Goal: Information Seeking & Learning: Check status

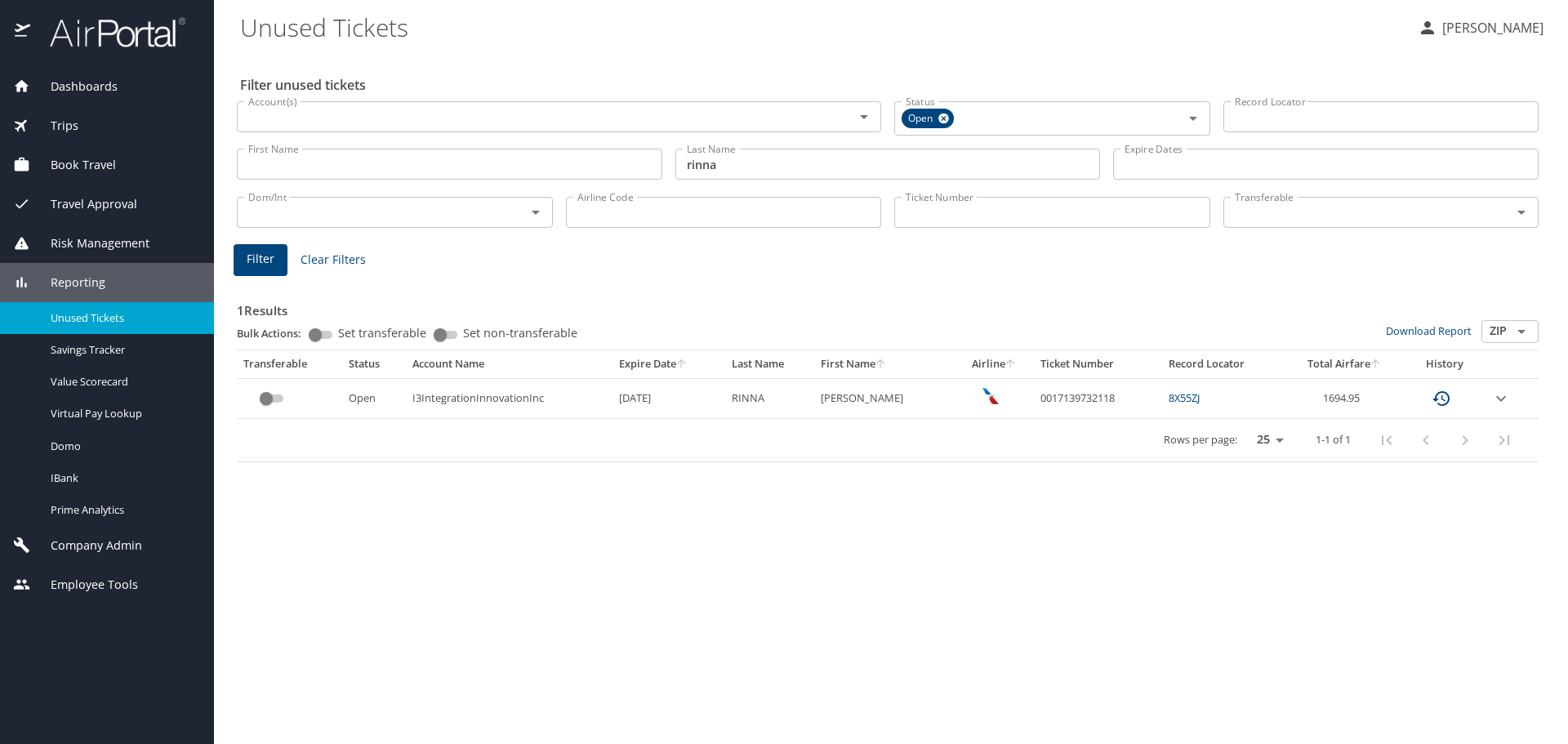
click at [721, 165] on input "rinna" at bounding box center [888, 164] width 425 height 31
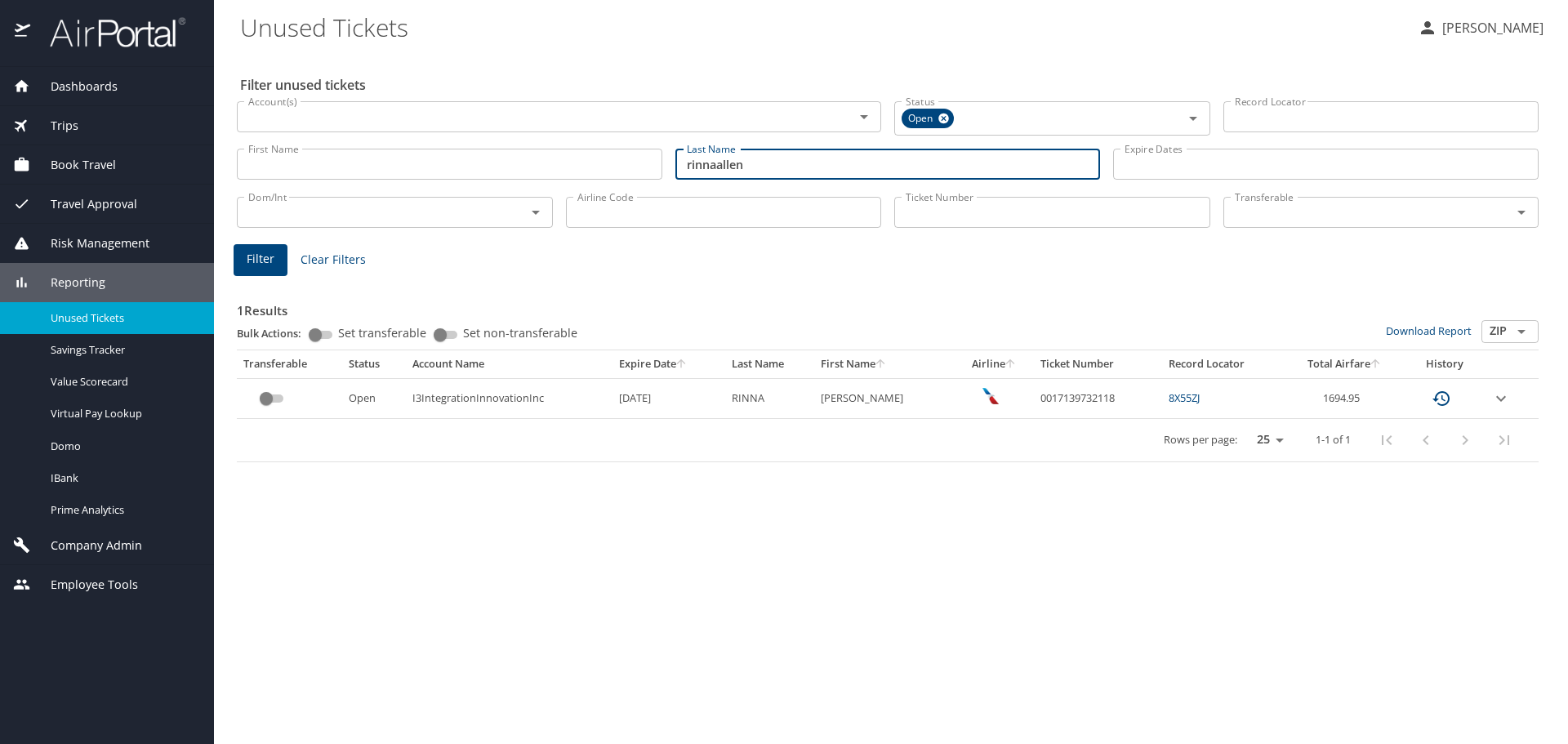
click at [721, 167] on input "rinnaallen" at bounding box center [888, 164] width 425 height 31
type input "allen"
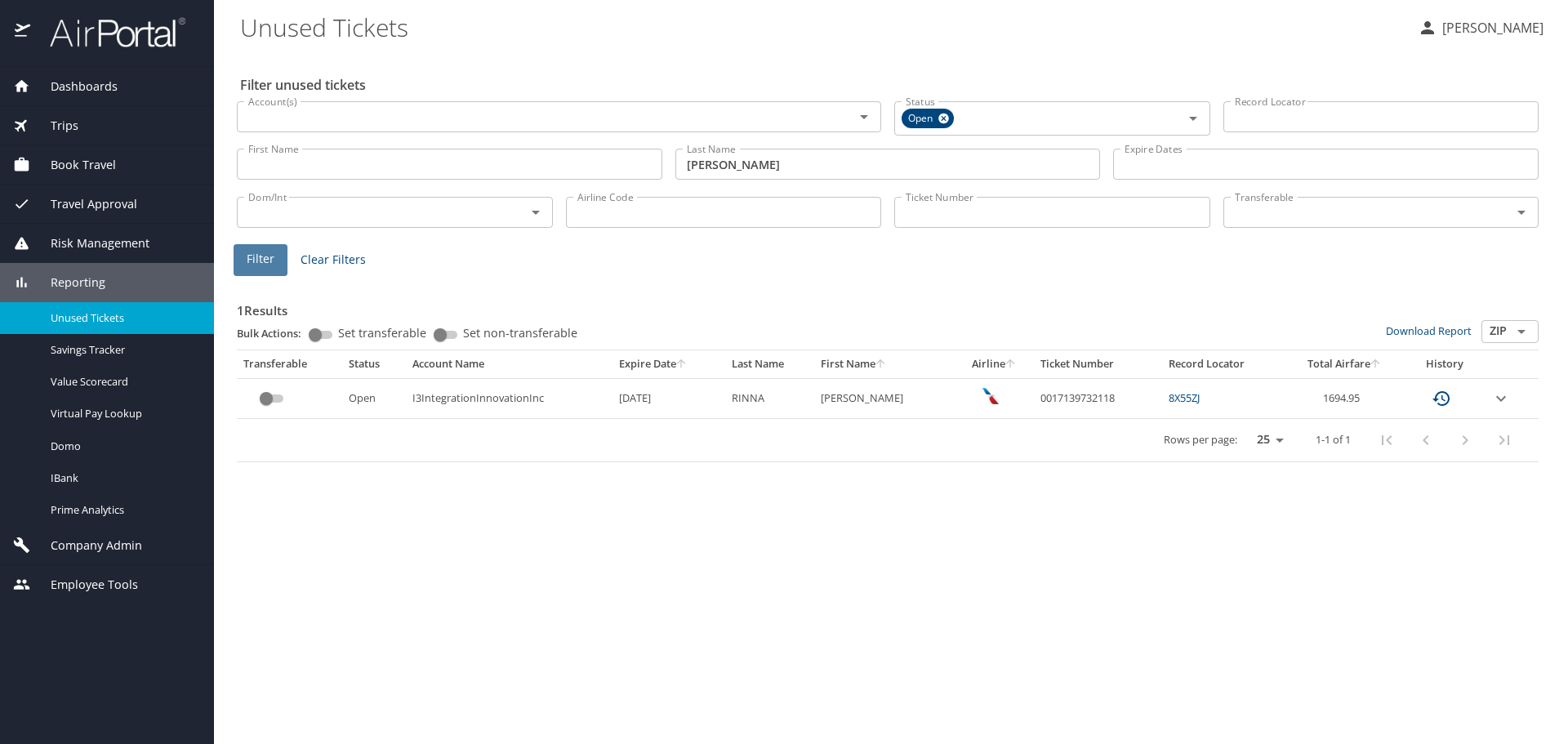
click at [250, 271] on button "Filter" at bounding box center [260, 260] width 54 height 32
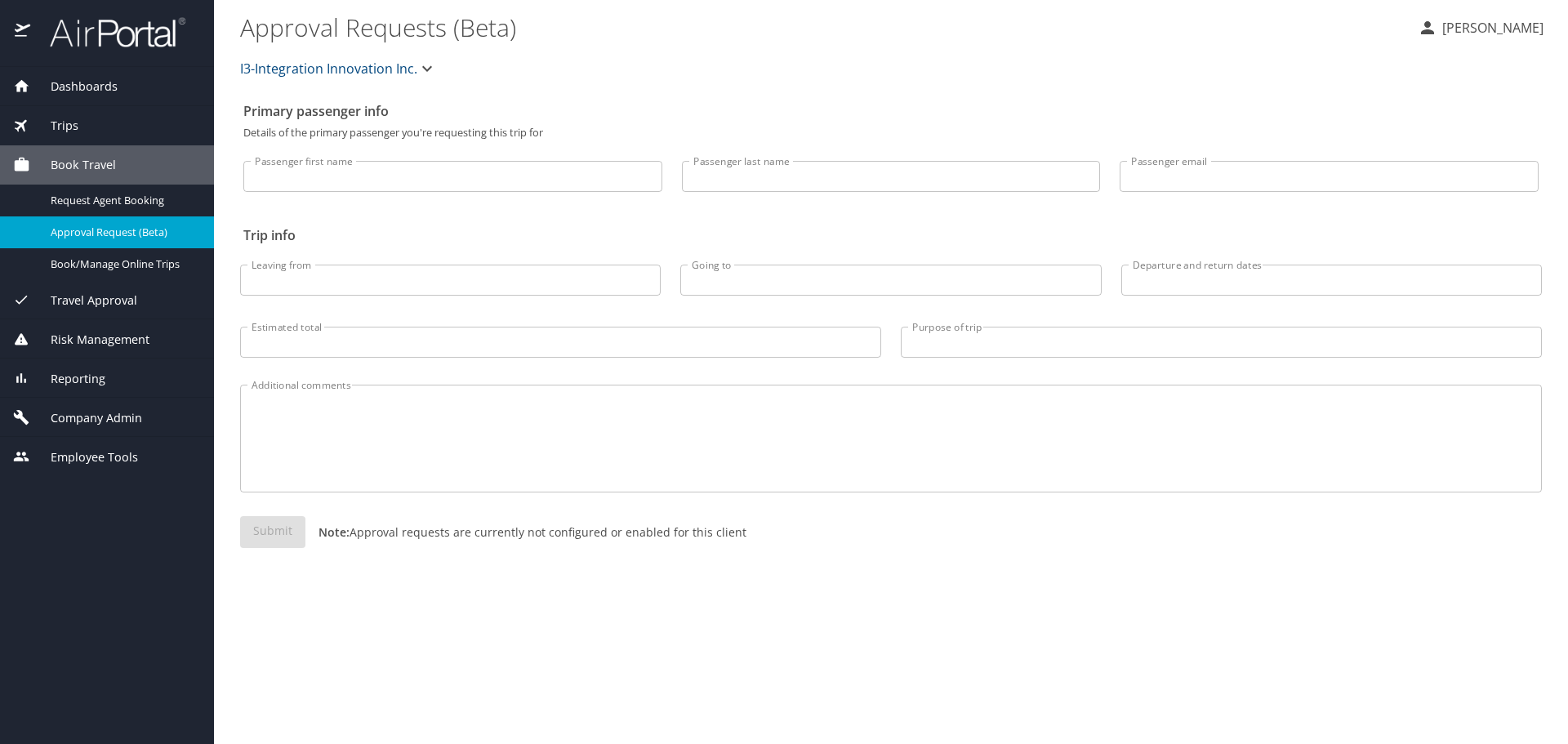
click at [80, 128] on div "Trips" at bounding box center [107, 126] width 188 height 18
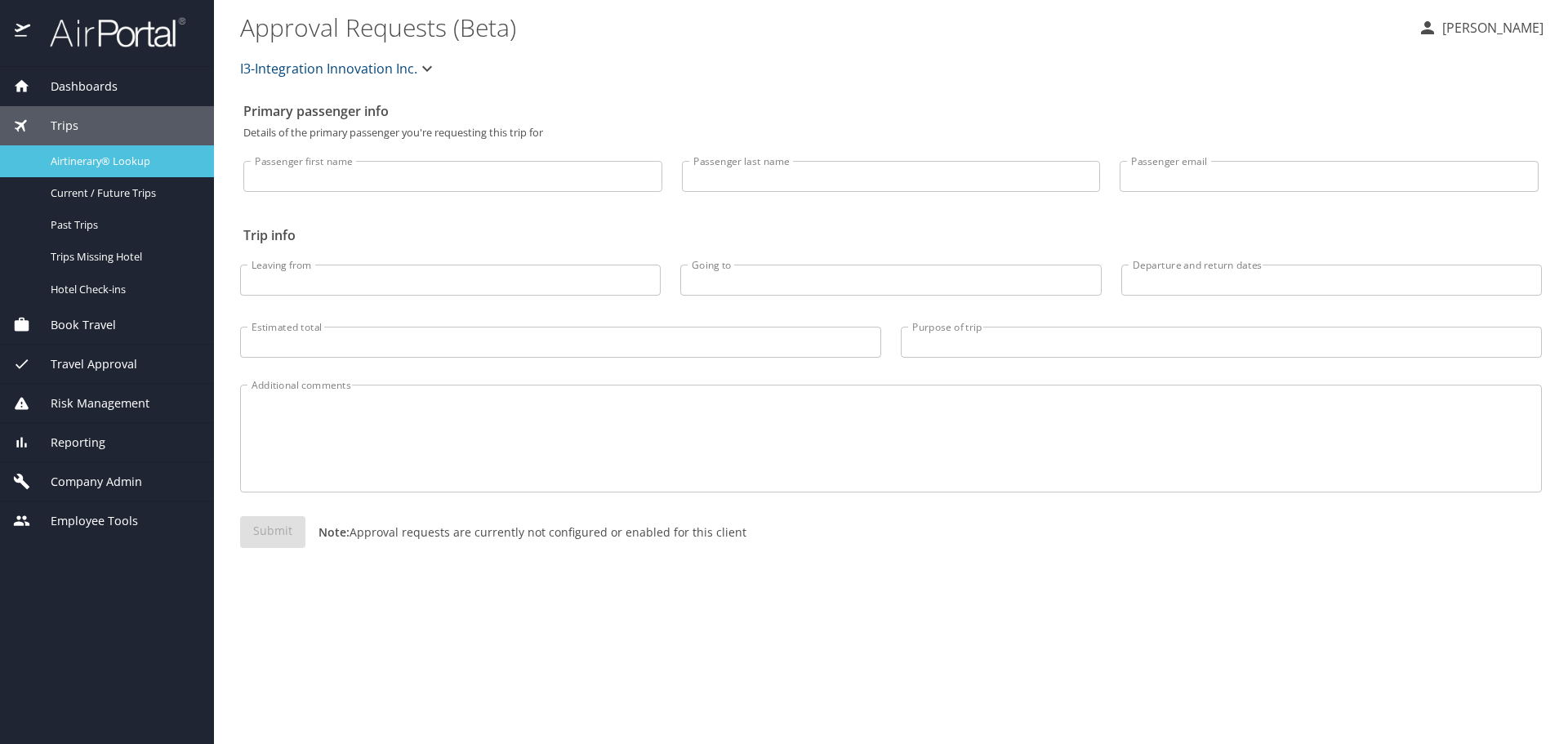
click at [85, 157] on span "Airtinerary® Lookup" at bounding box center [122, 161] width 144 height 16
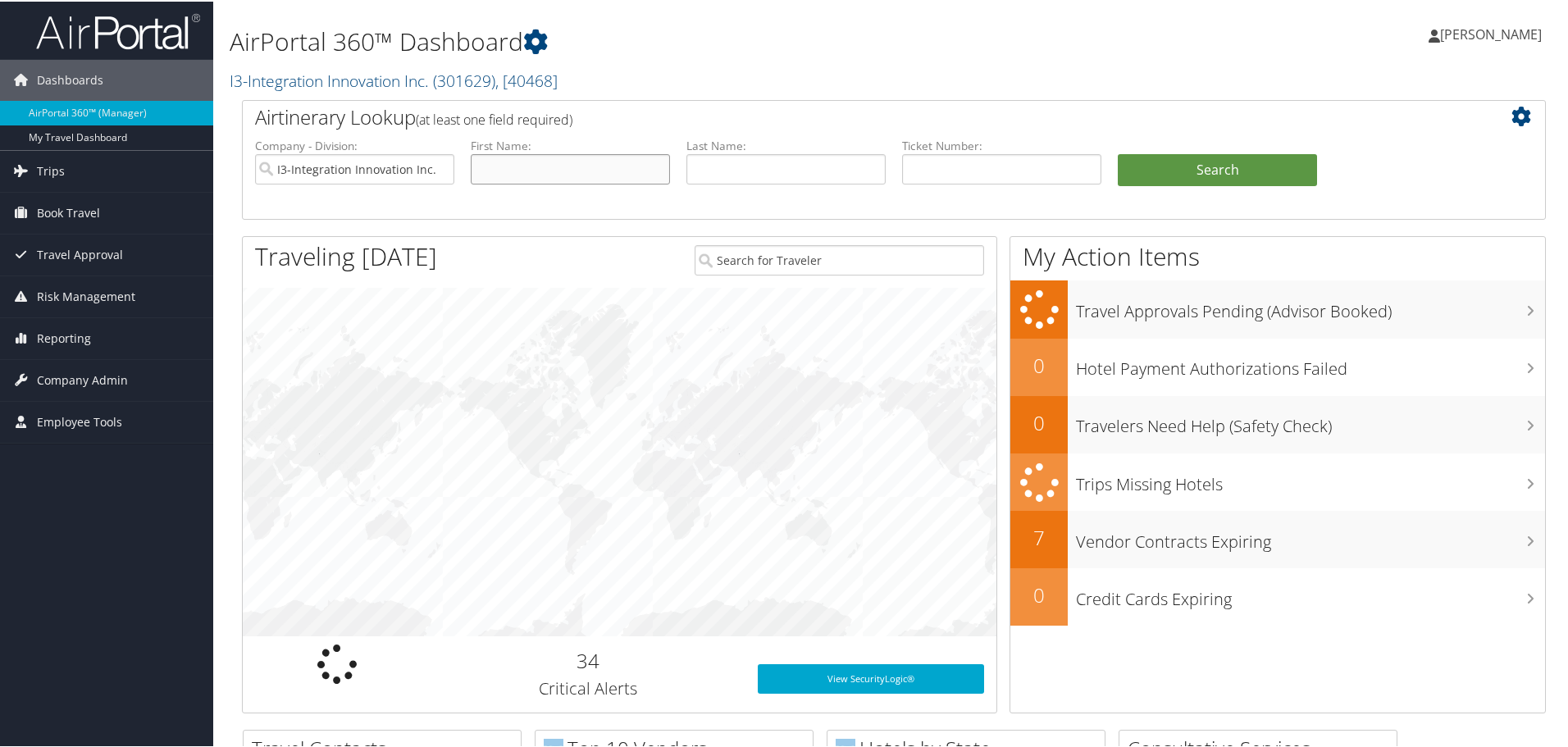
click at [571, 176] on input "text" at bounding box center [570, 167] width 199 height 30
click at [34, 174] on link "Trips" at bounding box center [106, 170] width 213 height 41
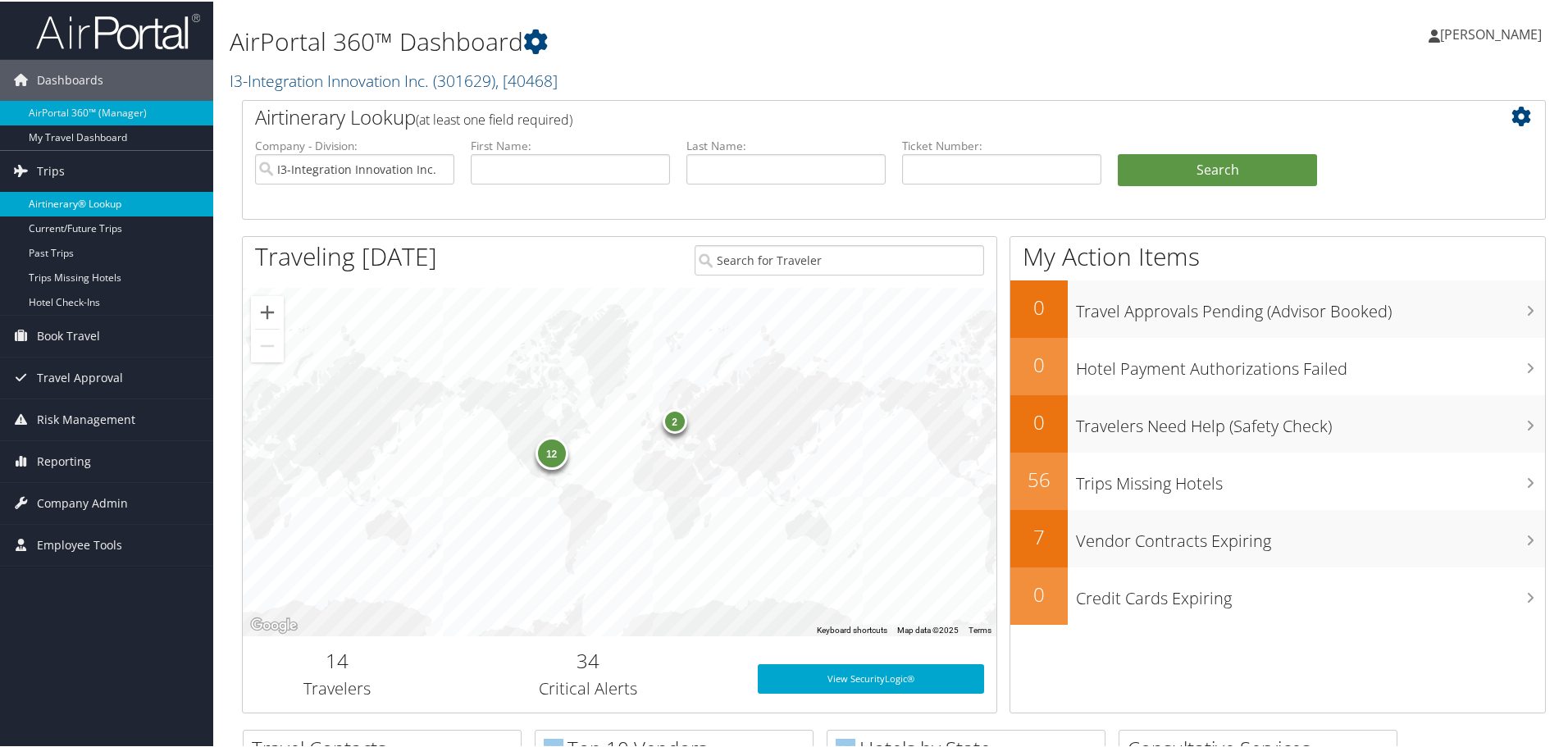
click at [50, 197] on link "Airtinerary® Lookup" at bounding box center [106, 202] width 213 height 25
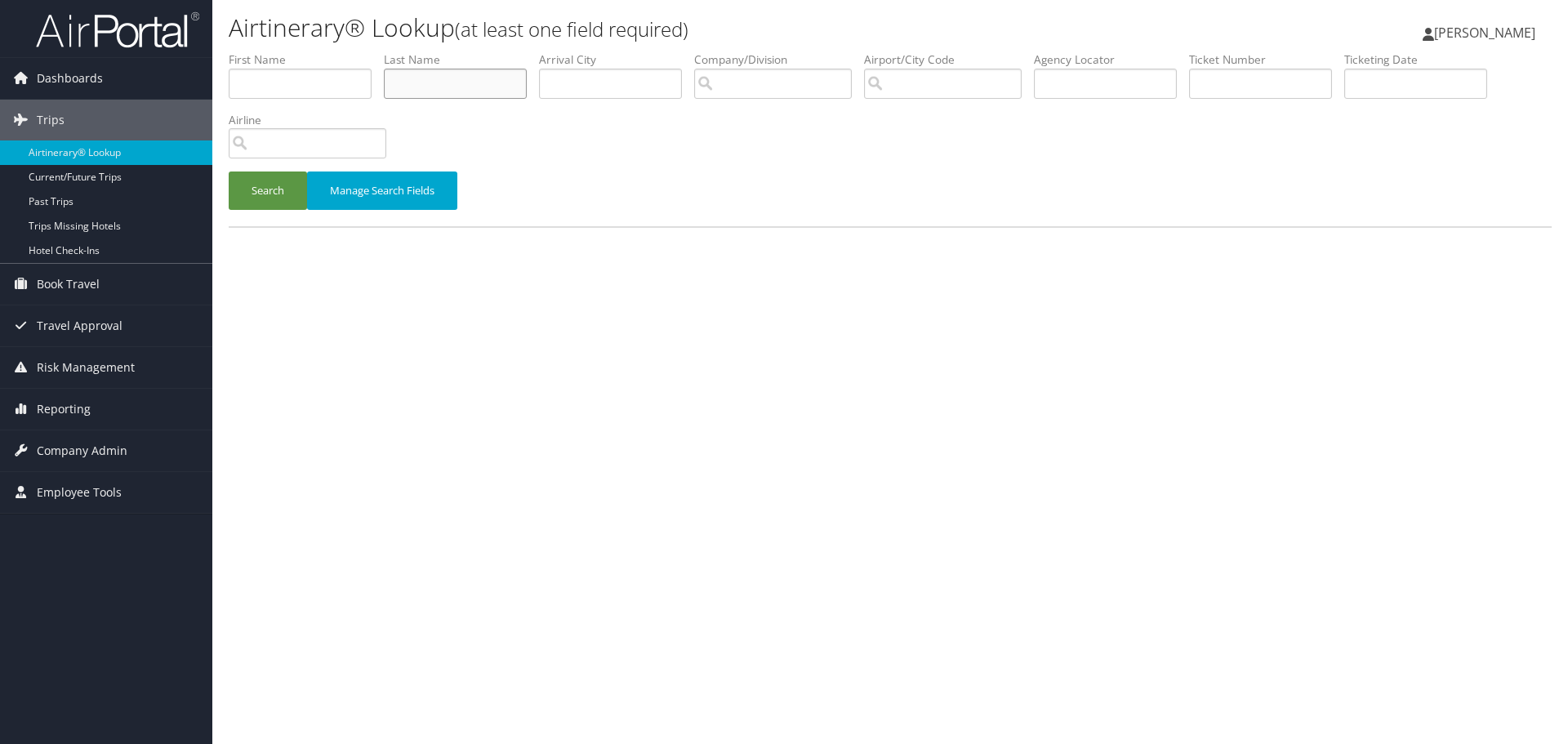
click at [467, 81] on input "text" at bounding box center [455, 84] width 143 height 30
click at [263, 190] on button "Search" at bounding box center [268, 191] width 78 height 39
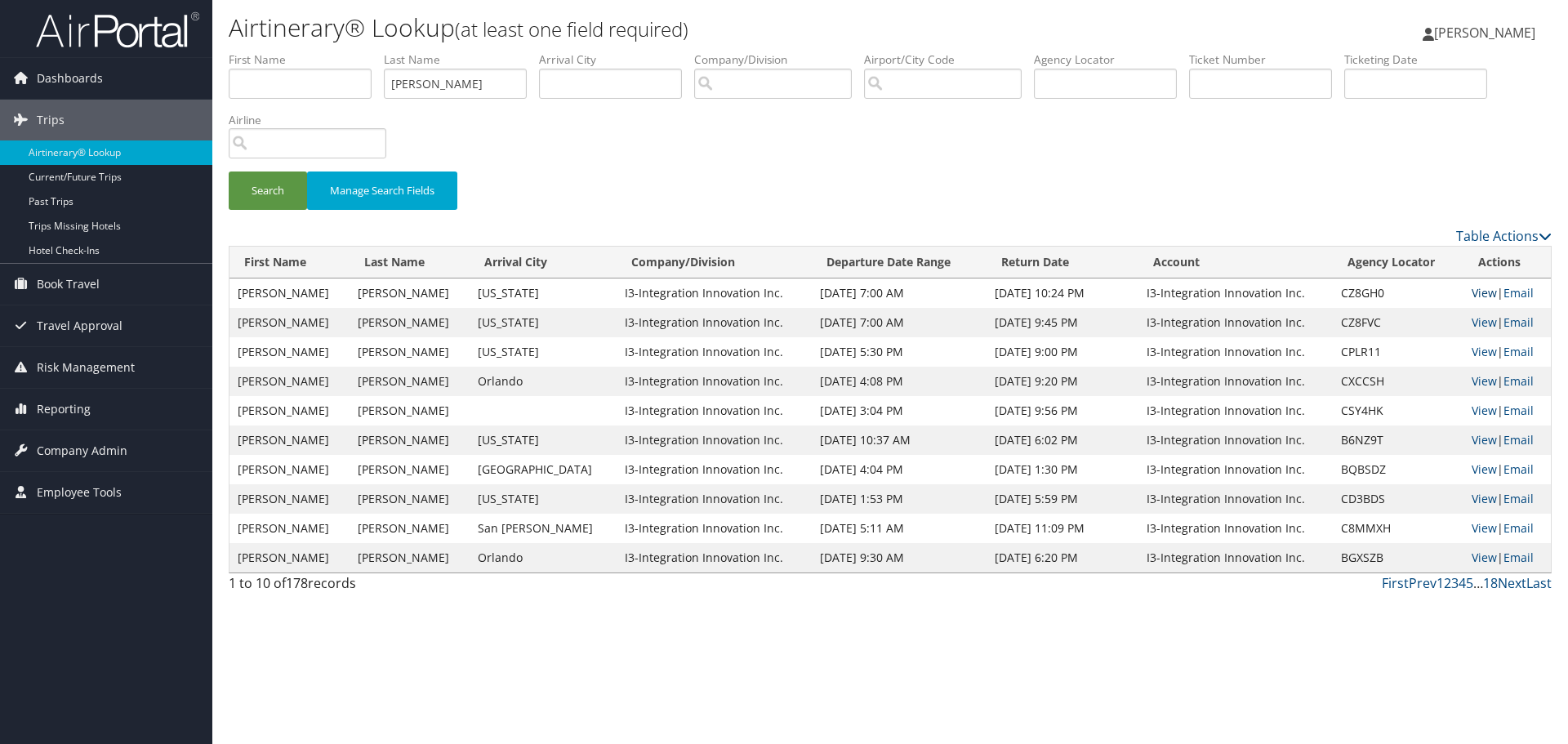
click at [1472, 291] on link "View" at bounding box center [1484, 293] width 26 height 16
click at [1472, 380] on link "View" at bounding box center [1484, 381] width 26 height 16
click at [1472, 498] on link "View" at bounding box center [1484, 498] width 26 height 16
click at [1486, 528] on link "View" at bounding box center [1484, 528] width 26 height 16
click at [485, 83] on input "allen" at bounding box center [455, 84] width 143 height 30
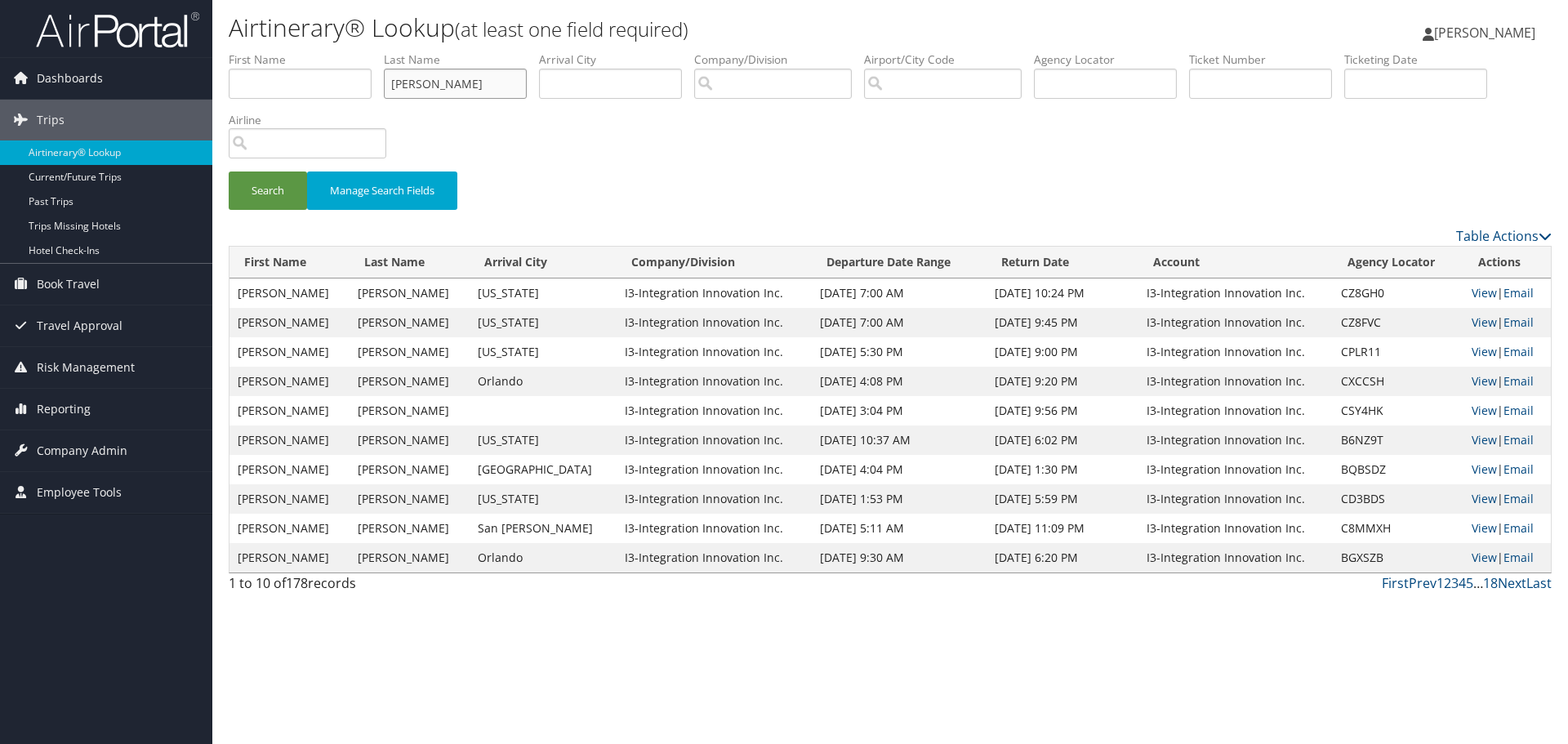
click at [484, 84] on input "allen" at bounding box center [455, 84] width 143 height 30
type input "e"
type input "neeley"
click at [229, 172] on button "Search" at bounding box center [268, 191] width 78 height 39
click at [1474, 291] on link "View" at bounding box center [1484, 293] width 26 height 16
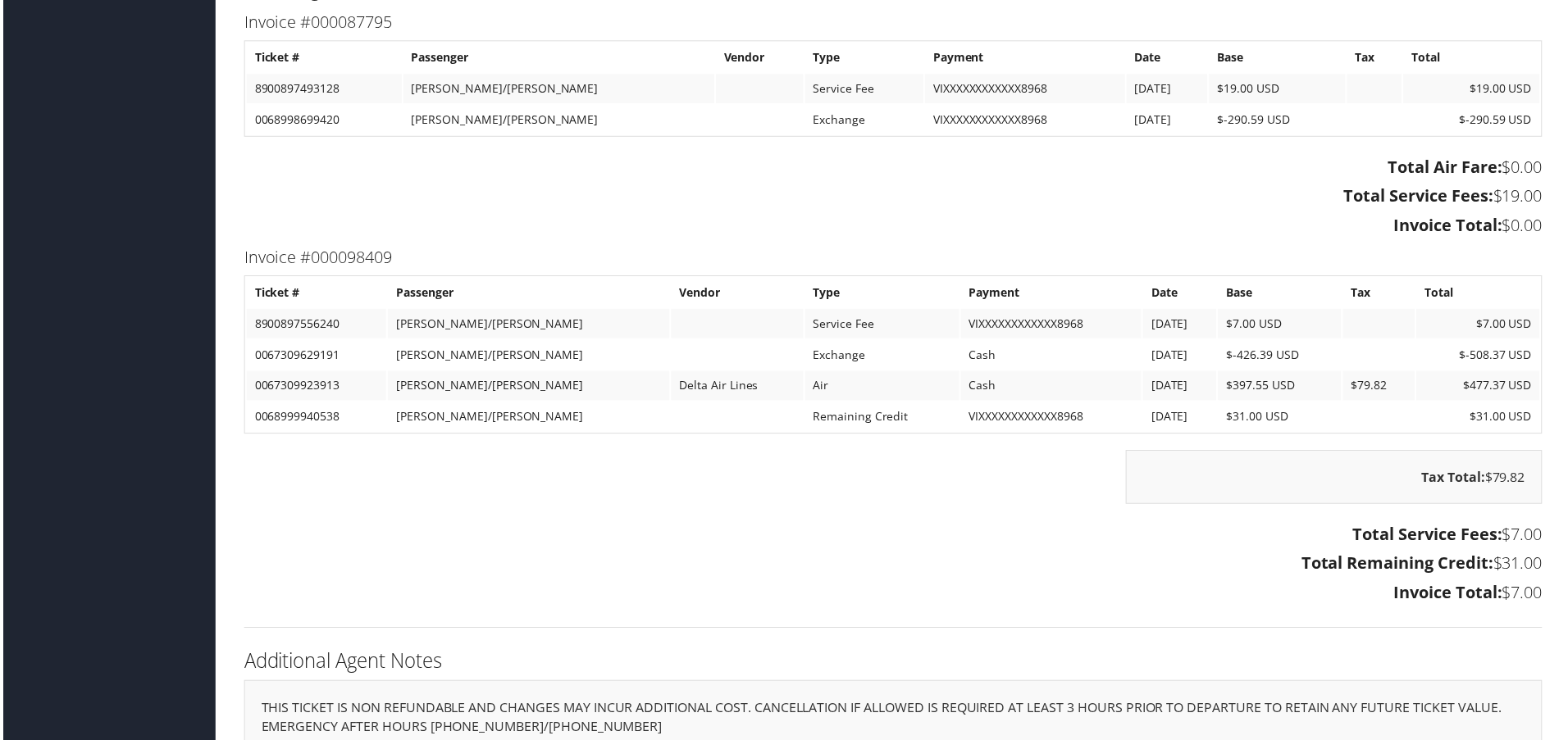
scroll to position [2049, 0]
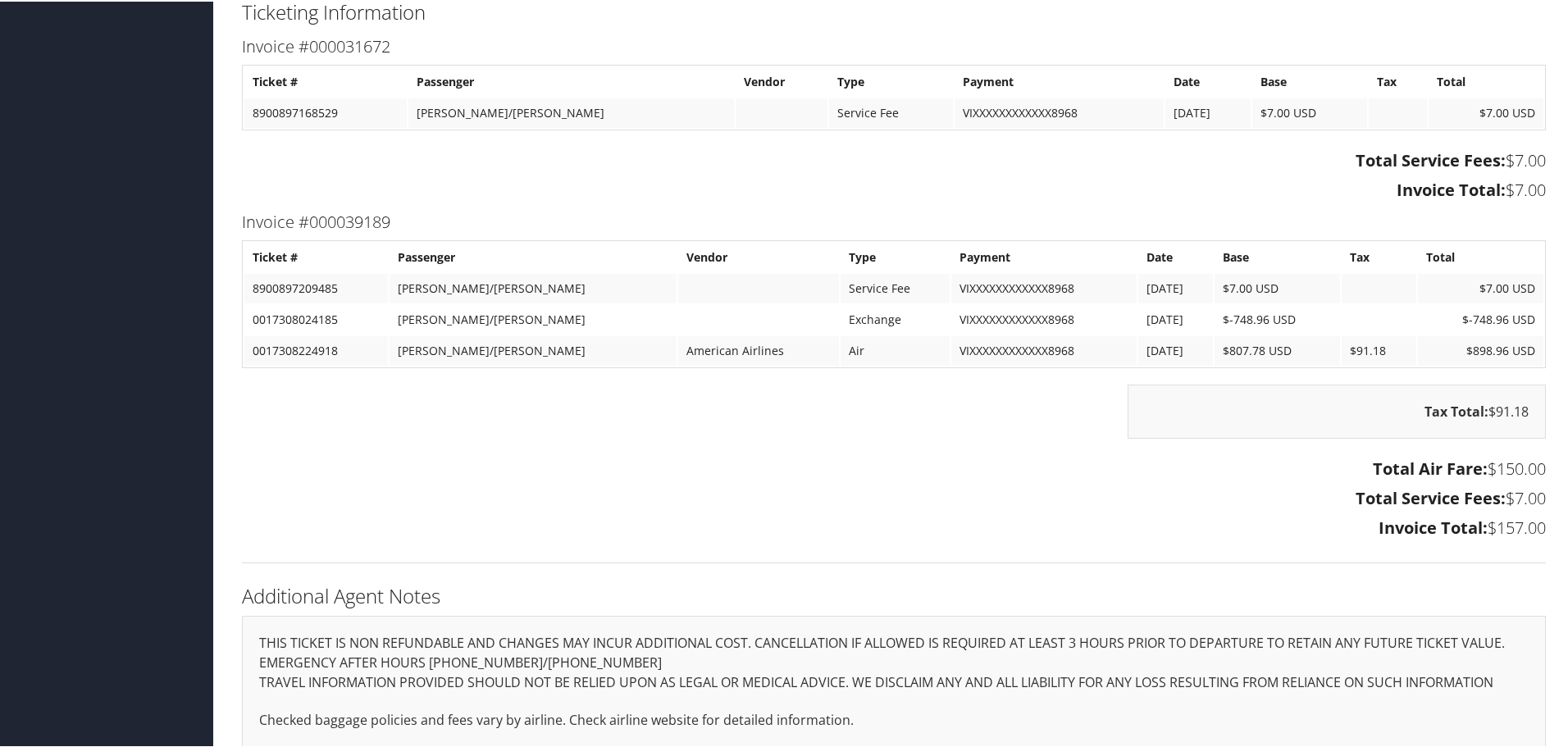
scroll to position [1383, 0]
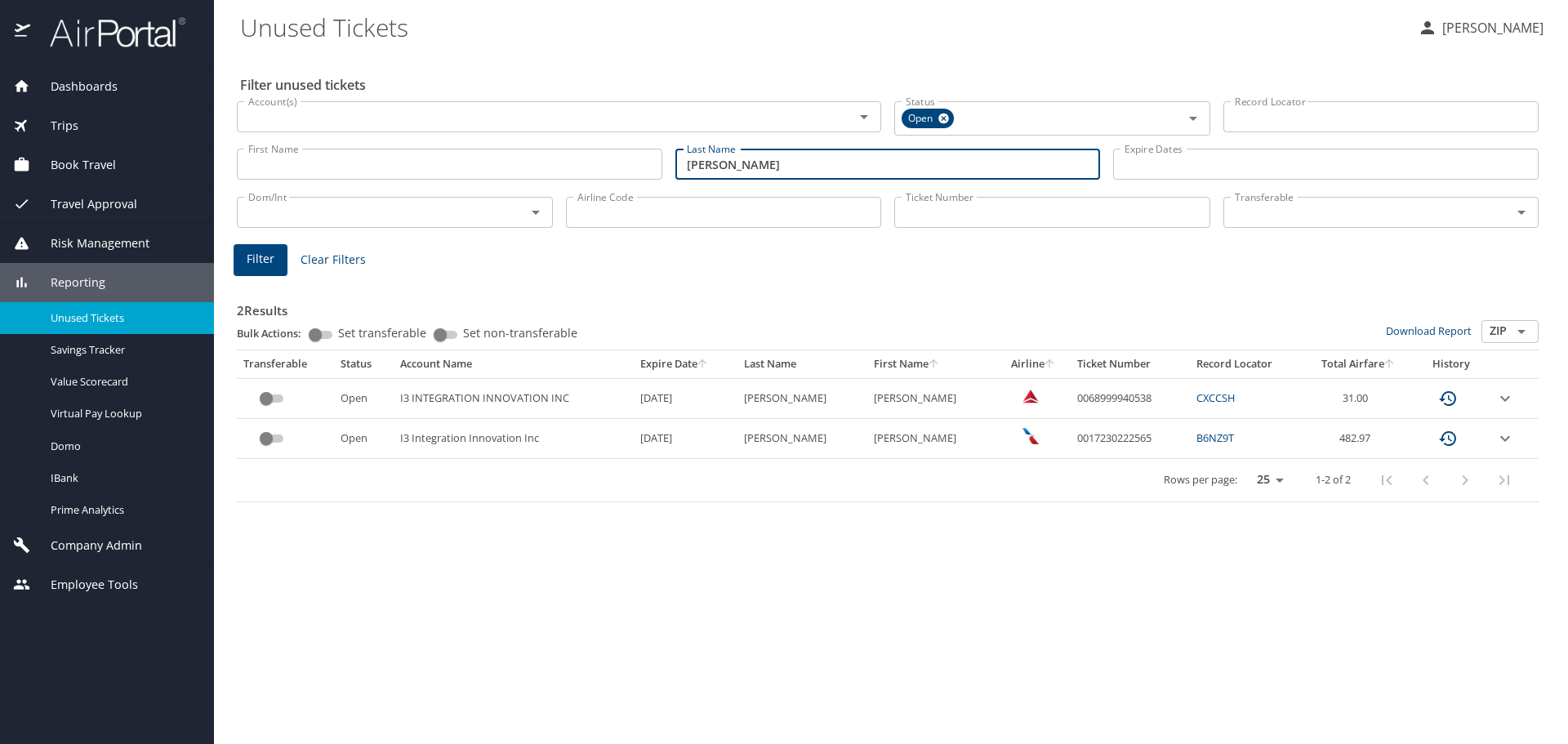
click at [720, 161] on input "[PERSON_NAME]" at bounding box center [888, 164] width 425 height 31
click at [720, 160] on input "allen" at bounding box center [888, 164] width 425 height 31
click at [270, 258] on span "Filter" at bounding box center [261, 259] width 28 height 20
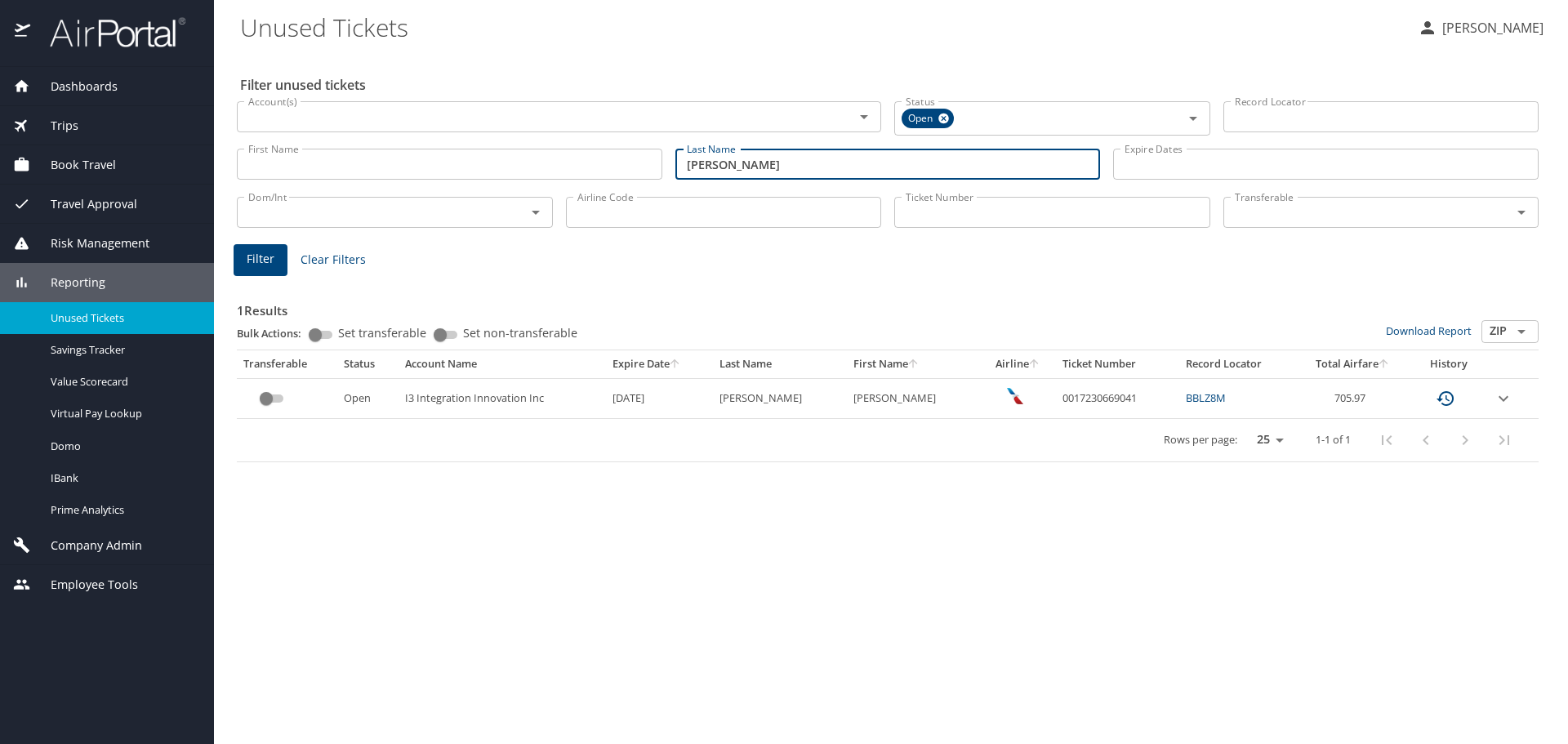
drag, startPoint x: 752, startPoint y: 173, endPoint x: 619, endPoint y: 174, distance: 133.0
click at [620, 173] on div "First Name First Name Last Name trupiano Last Name Expire Dates Expire Dates" at bounding box center [887, 165] width 1315 height 58
click at [269, 263] on span "Filter" at bounding box center [261, 259] width 28 height 20
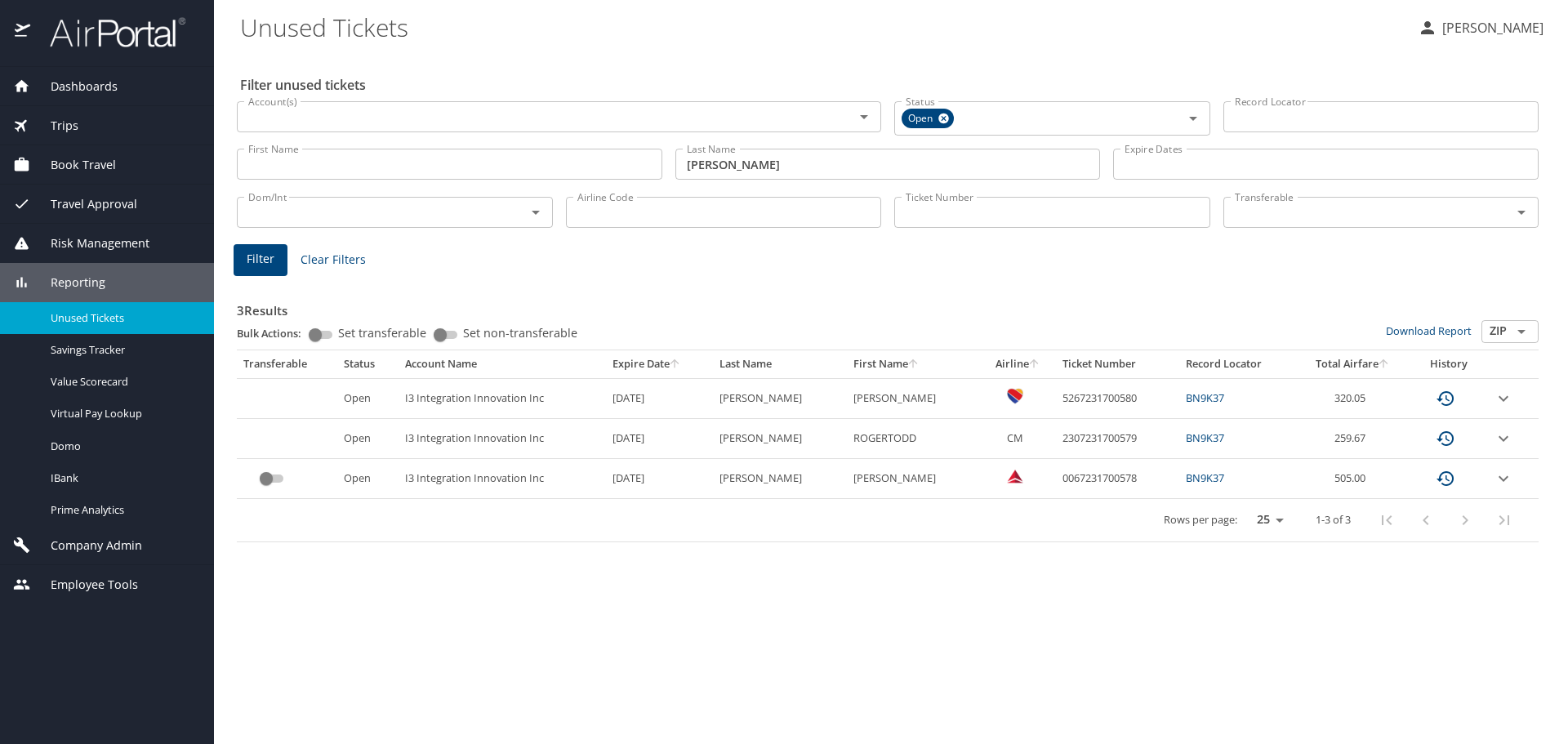
click at [710, 182] on div "Last Name renfro Last Name" at bounding box center [888, 164] width 425 height 45
click at [708, 167] on input "renfro" at bounding box center [888, 164] width 425 height 31
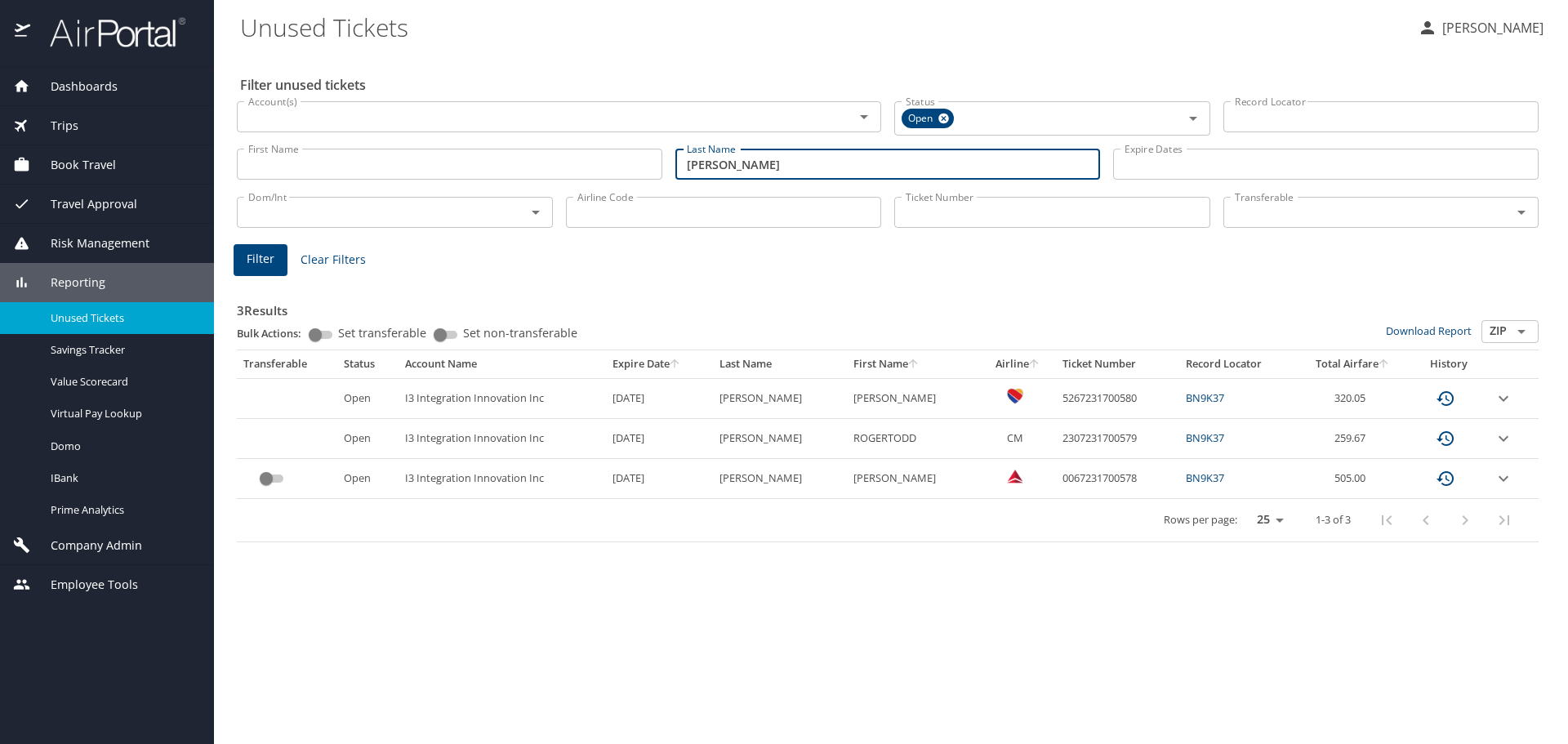
click at [708, 167] on input "renfro" at bounding box center [888, 164] width 425 height 31
type input "king"
click at [238, 252] on button "Filter" at bounding box center [260, 260] width 54 height 32
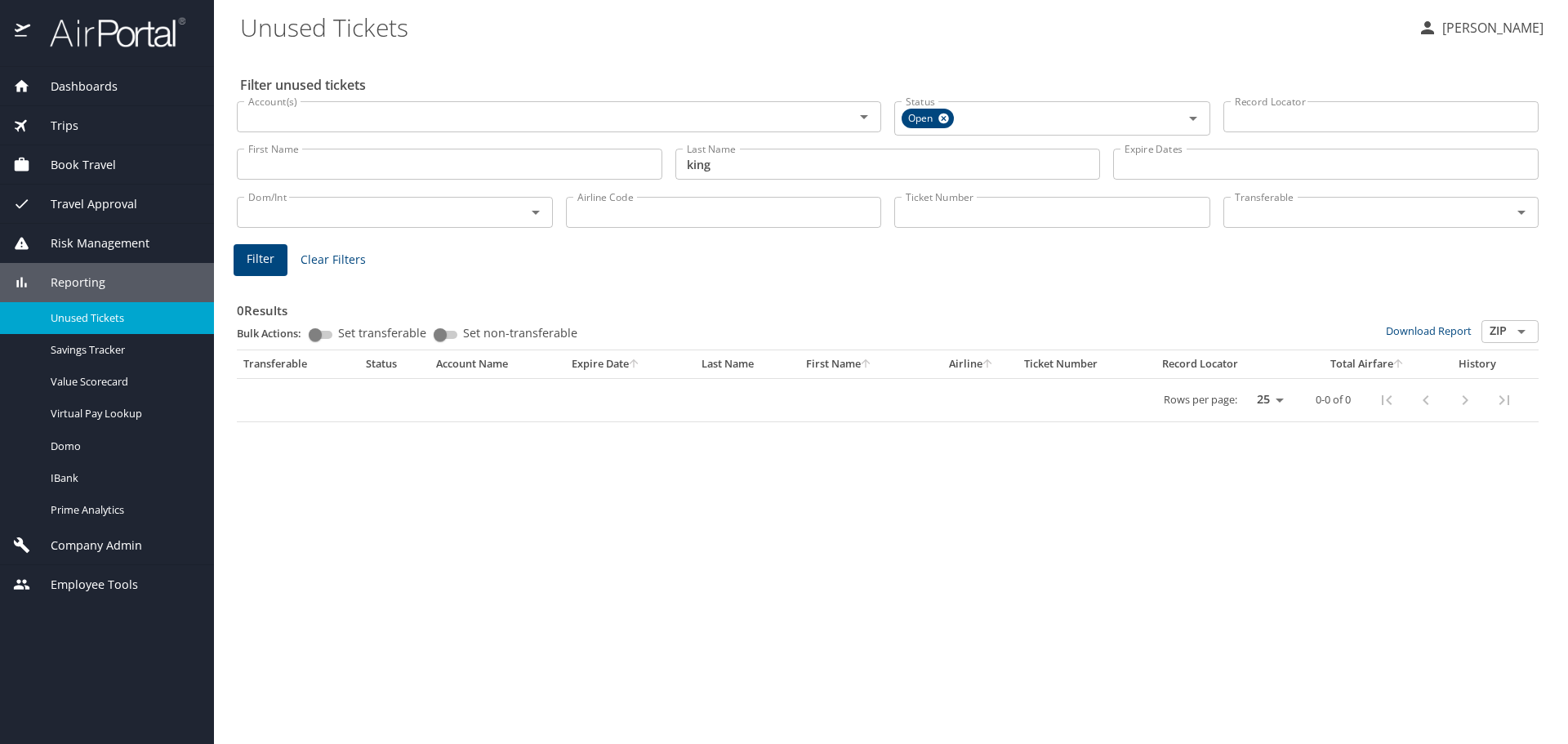
click at [272, 263] on span "Filter" at bounding box center [261, 259] width 28 height 20
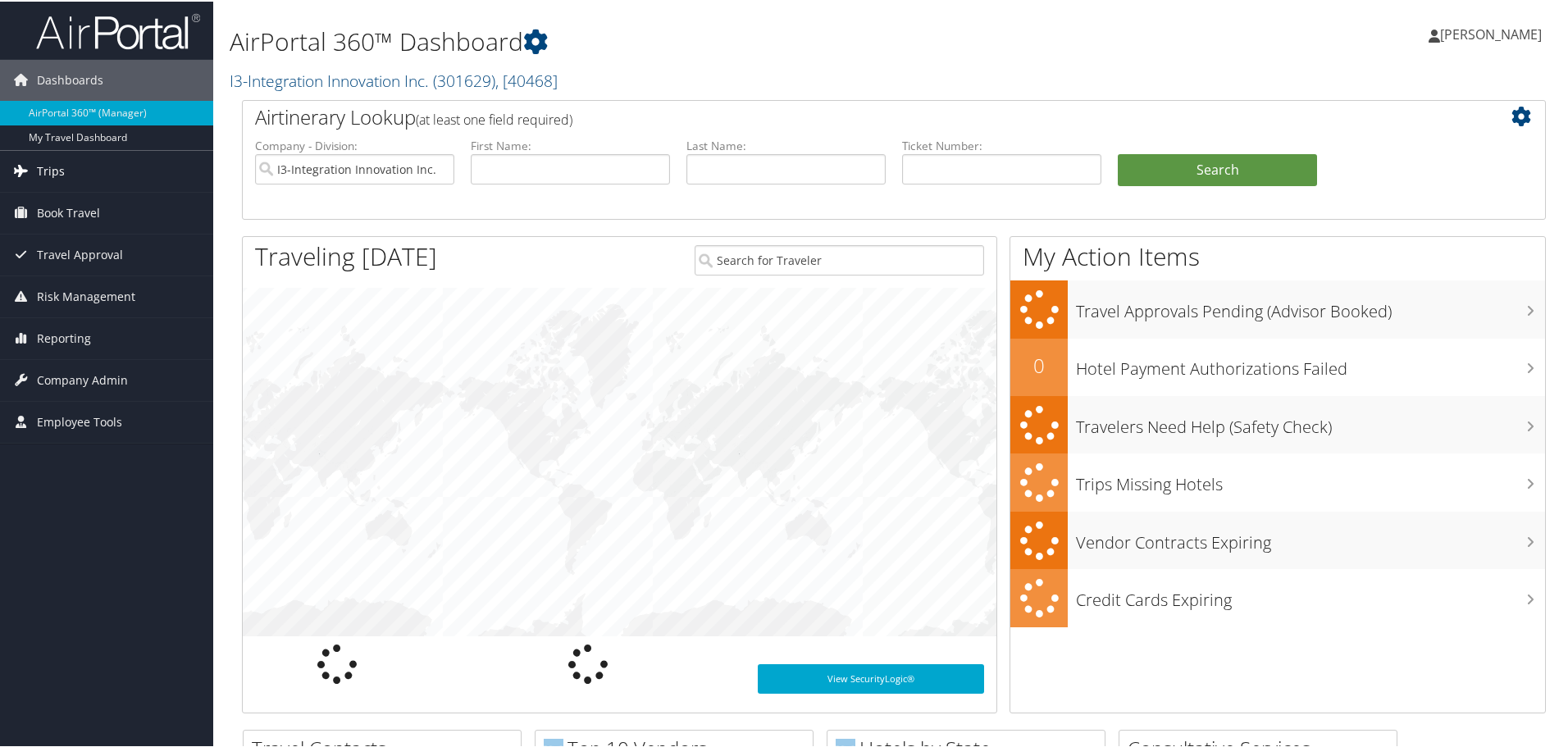
click at [70, 174] on link "Trips" at bounding box center [106, 170] width 213 height 41
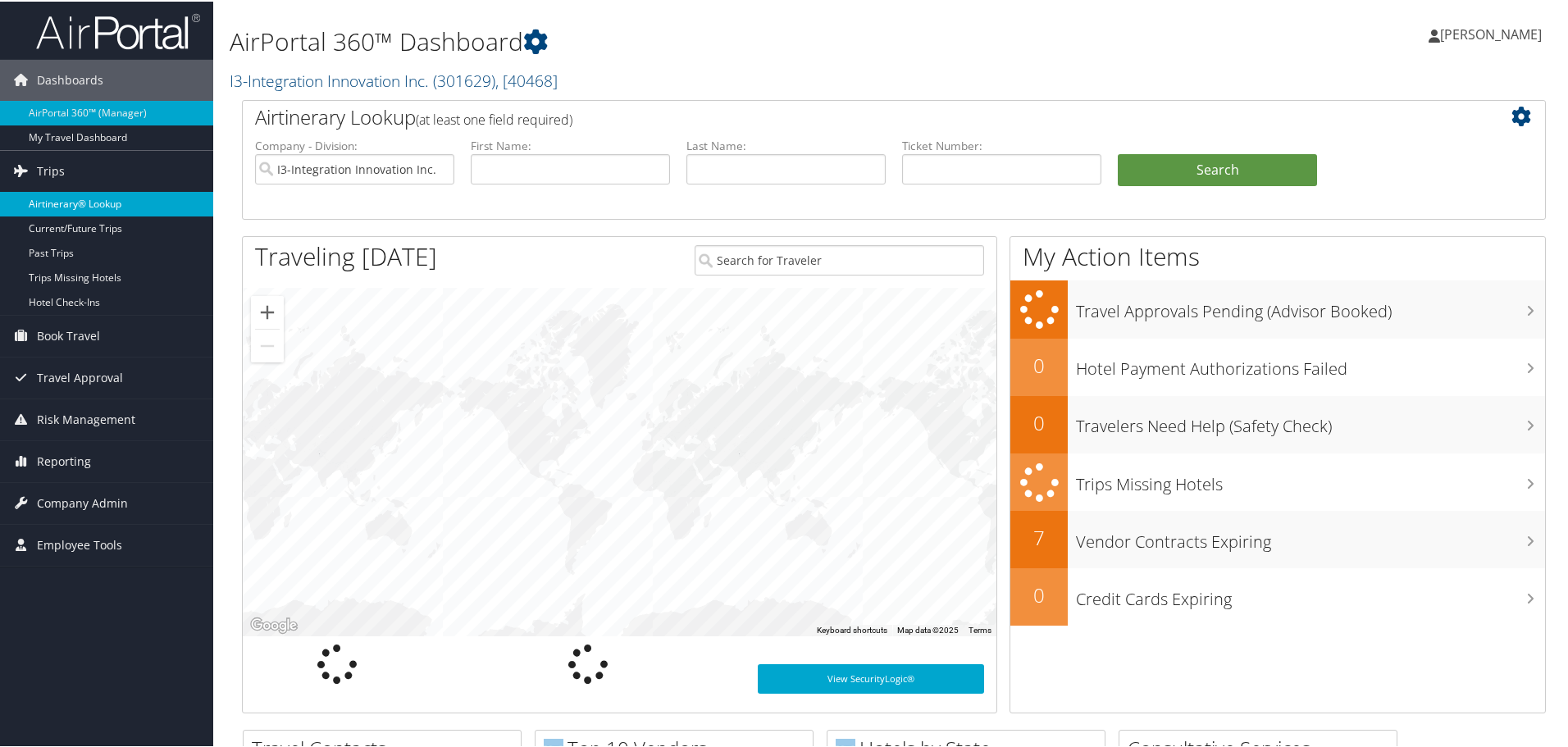
click at [80, 208] on link "Airtinerary® Lookup" at bounding box center [106, 202] width 213 height 25
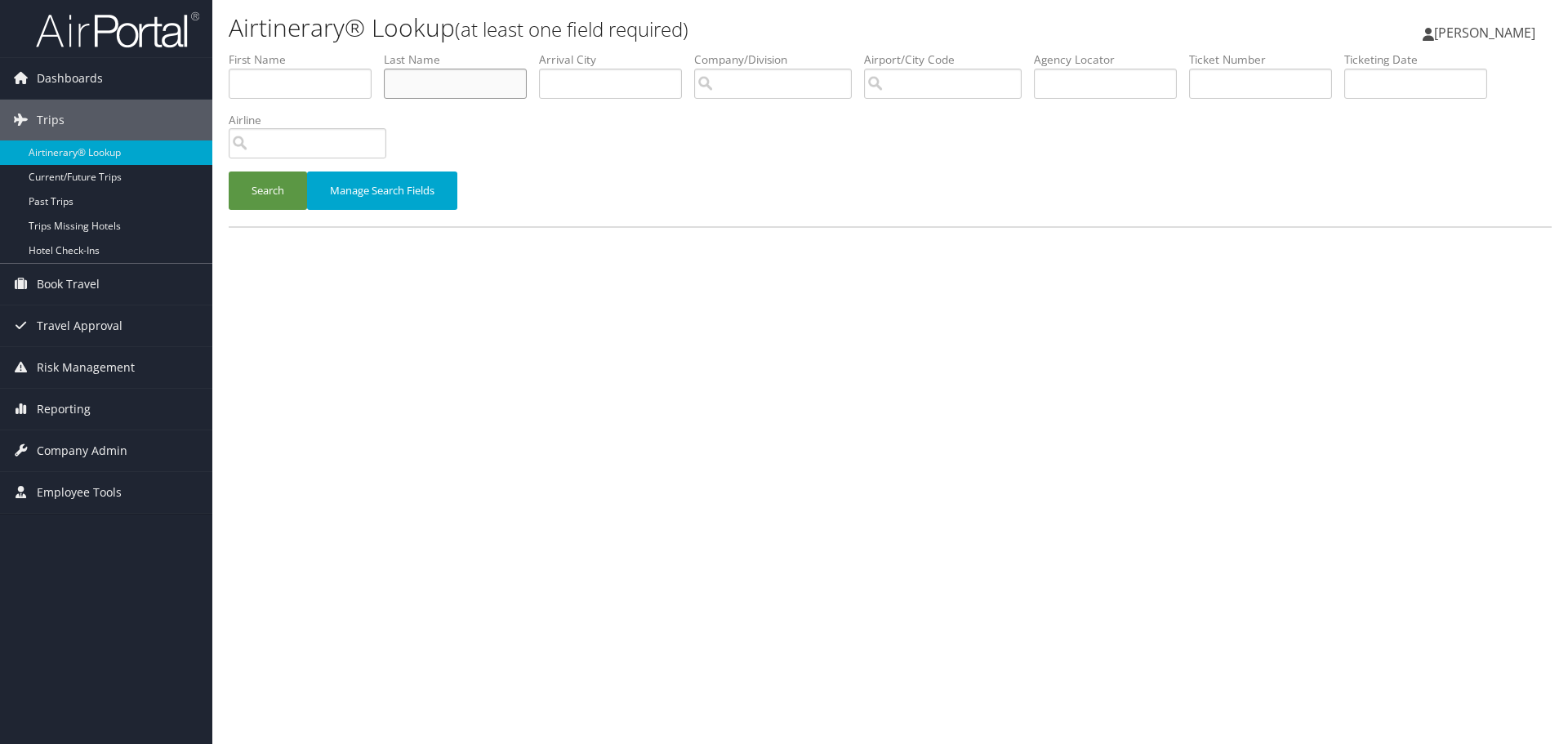
click at [460, 87] on input "text" at bounding box center [455, 84] width 143 height 30
click at [264, 190] on button "Search" at bounding box center [268, 191] width 78 height 39
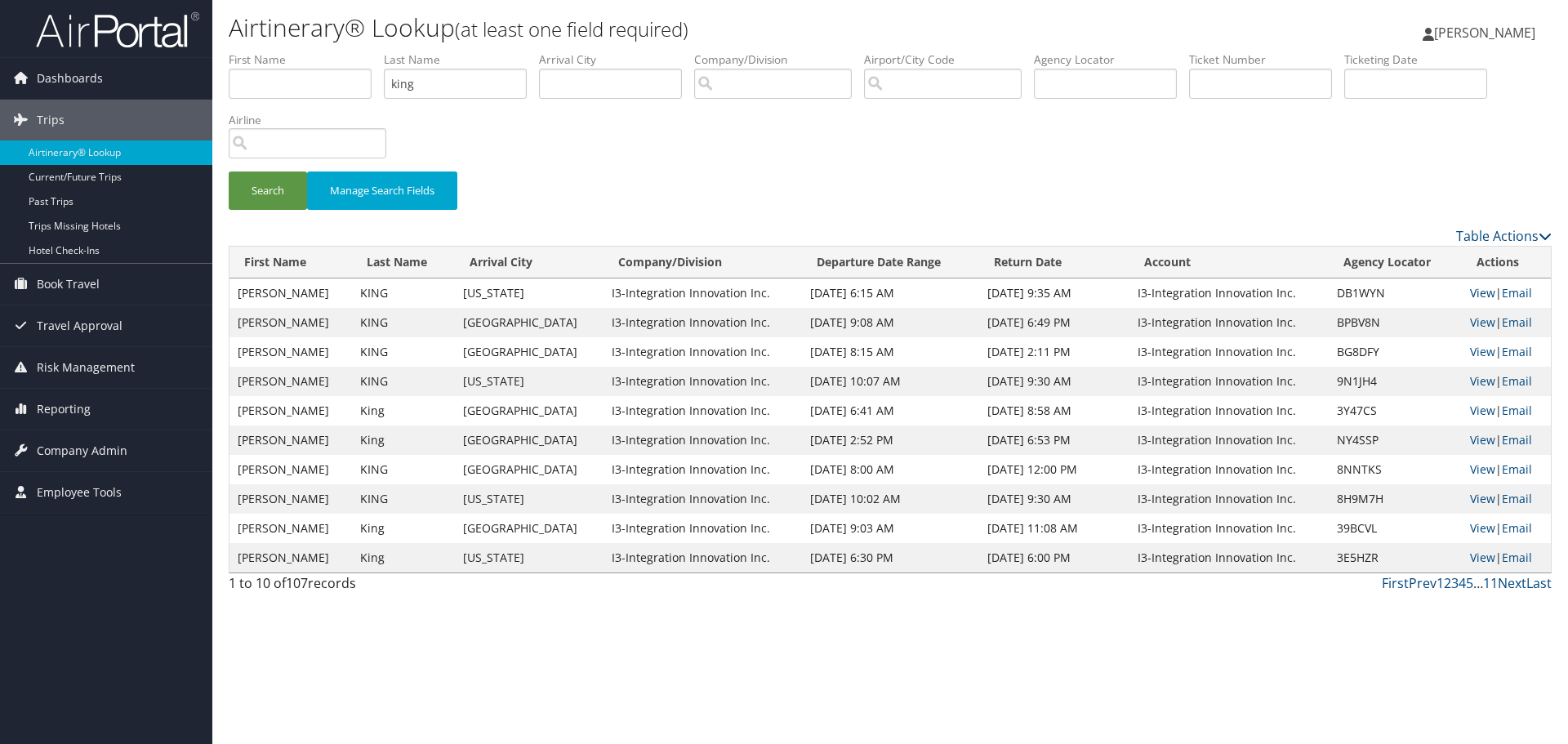
click at [1474, 292] on link "View" at bounding box center [1483, 293] width 26 height 16
click at [423, 79] on input "king" at bounding box center [455, 84] width 143 height 30
type input "chappell"
click at [264, 180] on button "Search" at bounding box center [268, 191] width 78 height 39
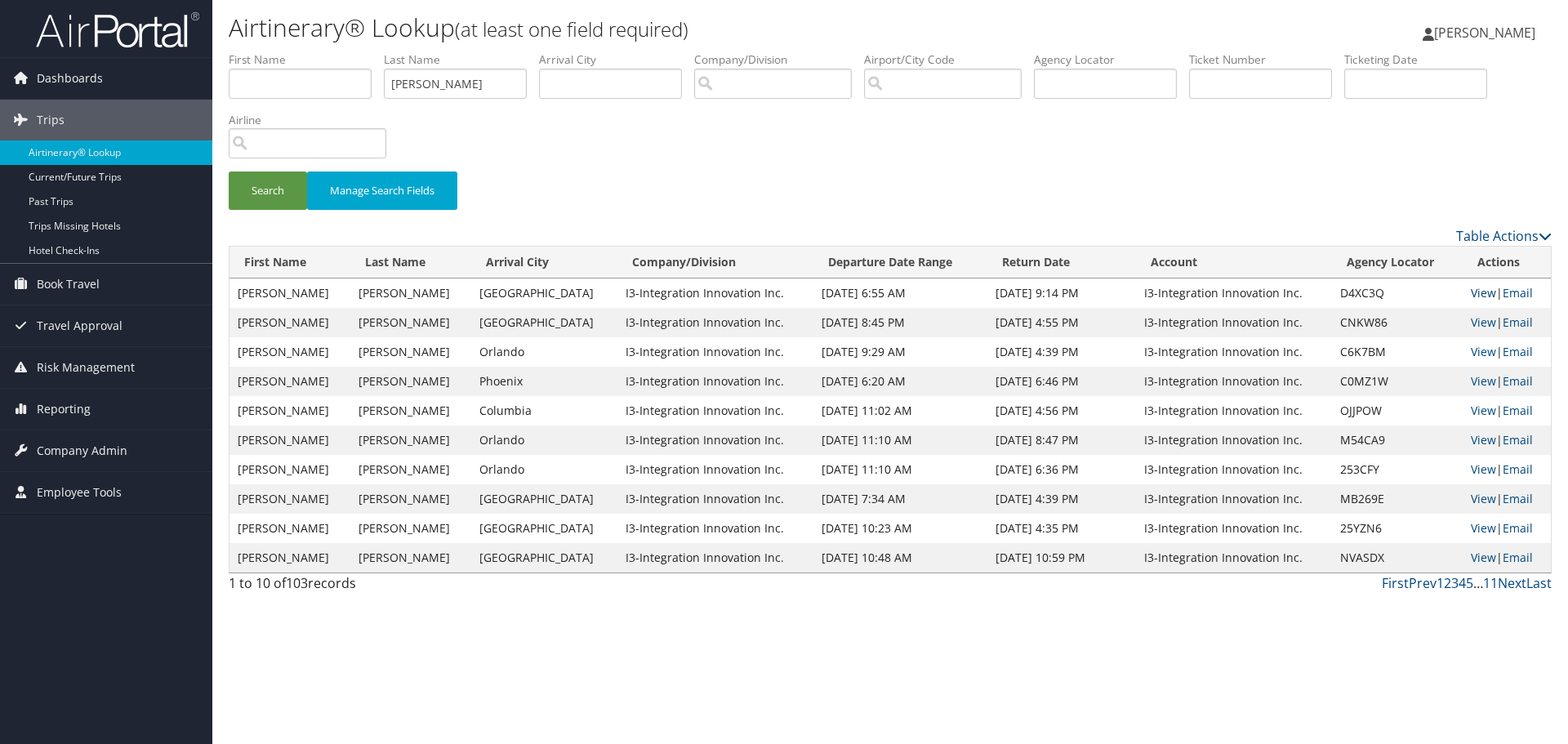
click at [1474, 294] on link "View" at bounding box center [1483, 293] width 26 height 16
click at [1471, 323] on link "View" at bounding box center [1483, 322] width 26 height 16
click at [1241, 84] on input "text" at bounding box center [1261, 84] width 143 height 30
click at [238, 197] on button "Search" at bounding box center [268, 191] width 78 height 39
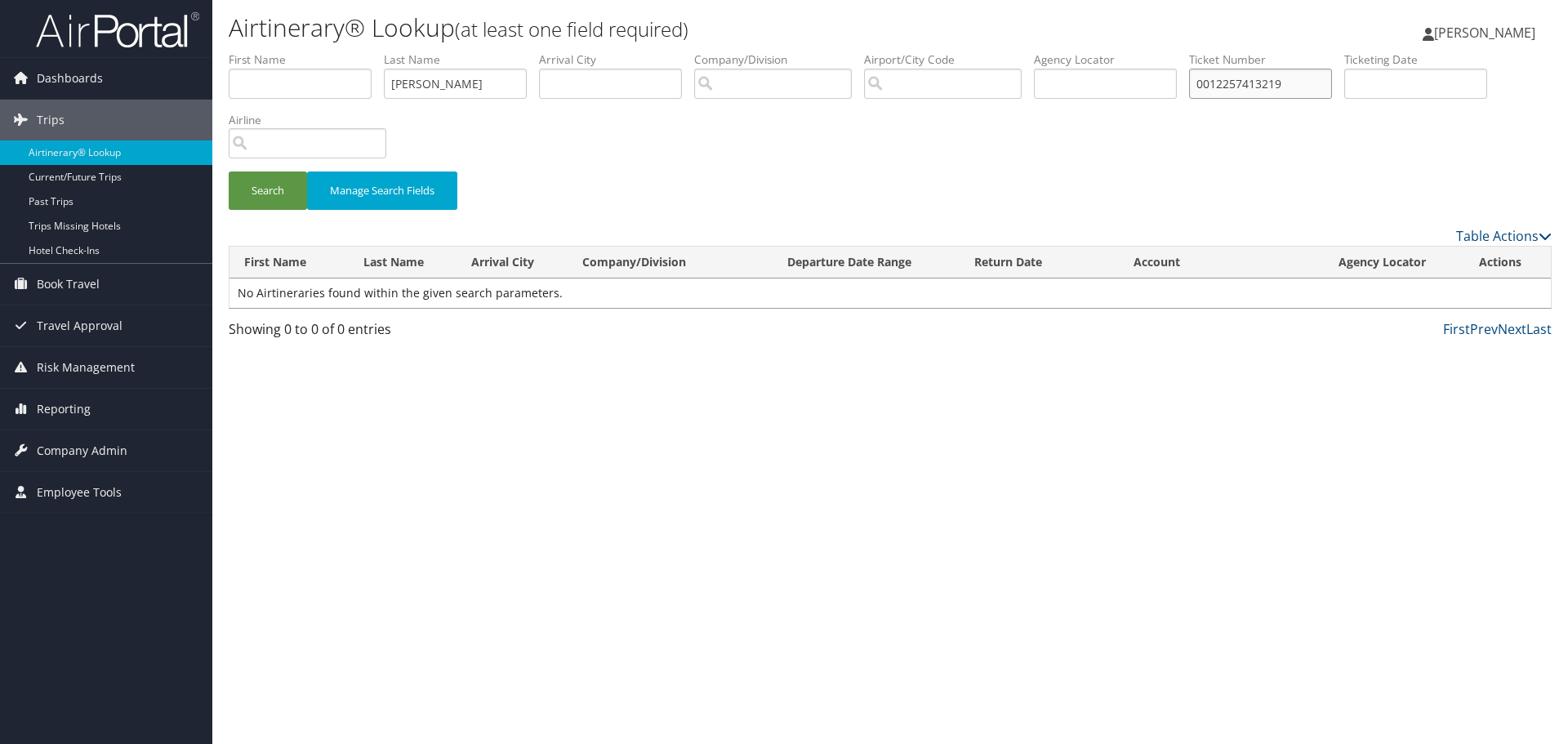
drag, startPoint x: 1291, startPoint y: 85, endPoint x: 1143, endPoint y: 101, distance: 148.9
click at [1143, 51] on ul "First Name Last Name chappell Departure City Arrival City Company/Division Airp…" at bounding box center [891, 51] width 1323 height 0
click at [273, 200] on button "Search" at bounding box center [268, 191] width 78 height 39
click at [1222, 86] on input "0012257413219" at bounding box center [1261, 84] width 143 height 30
type input "12257413219"
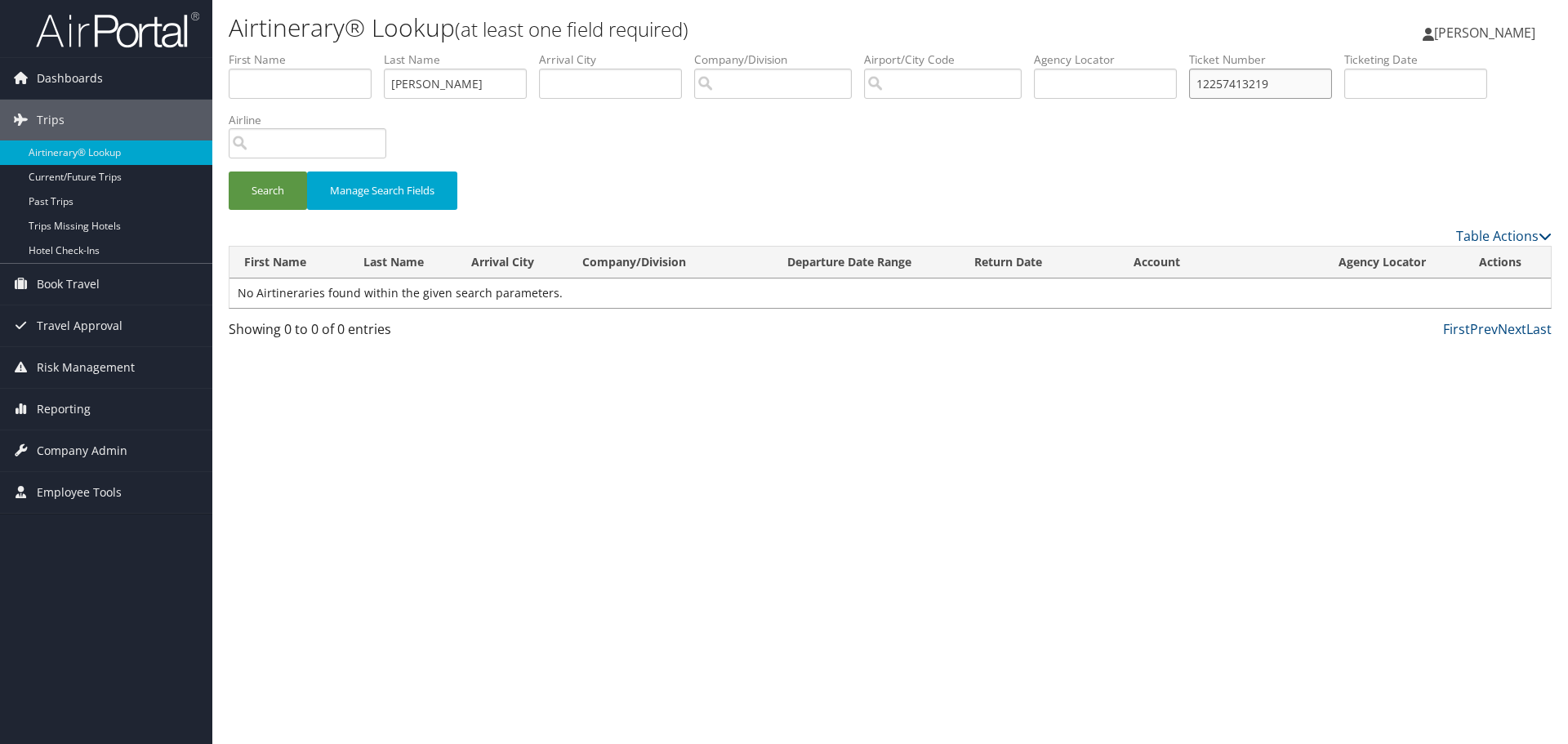
click at [229, 172] on button "Search" at bounding box center [268, 191] width 78 height 39
drag, startPoint x: 468, startPoint y: 89, endPoint x: 342, endPoint y: 99, distance: 126.4
click at [342, 51] on ul "First Name Last Name chappell Departure City Arrival City Company/Division Airp…" at bounding box center [891, 51] width 1323 height 0
click at [271, 189] on button "Search" at bounding box center [268, 191] width 78 height 39
click at [1214, 89] on input "12257413219" at bounding box center [1261, 84] width 143 height 30
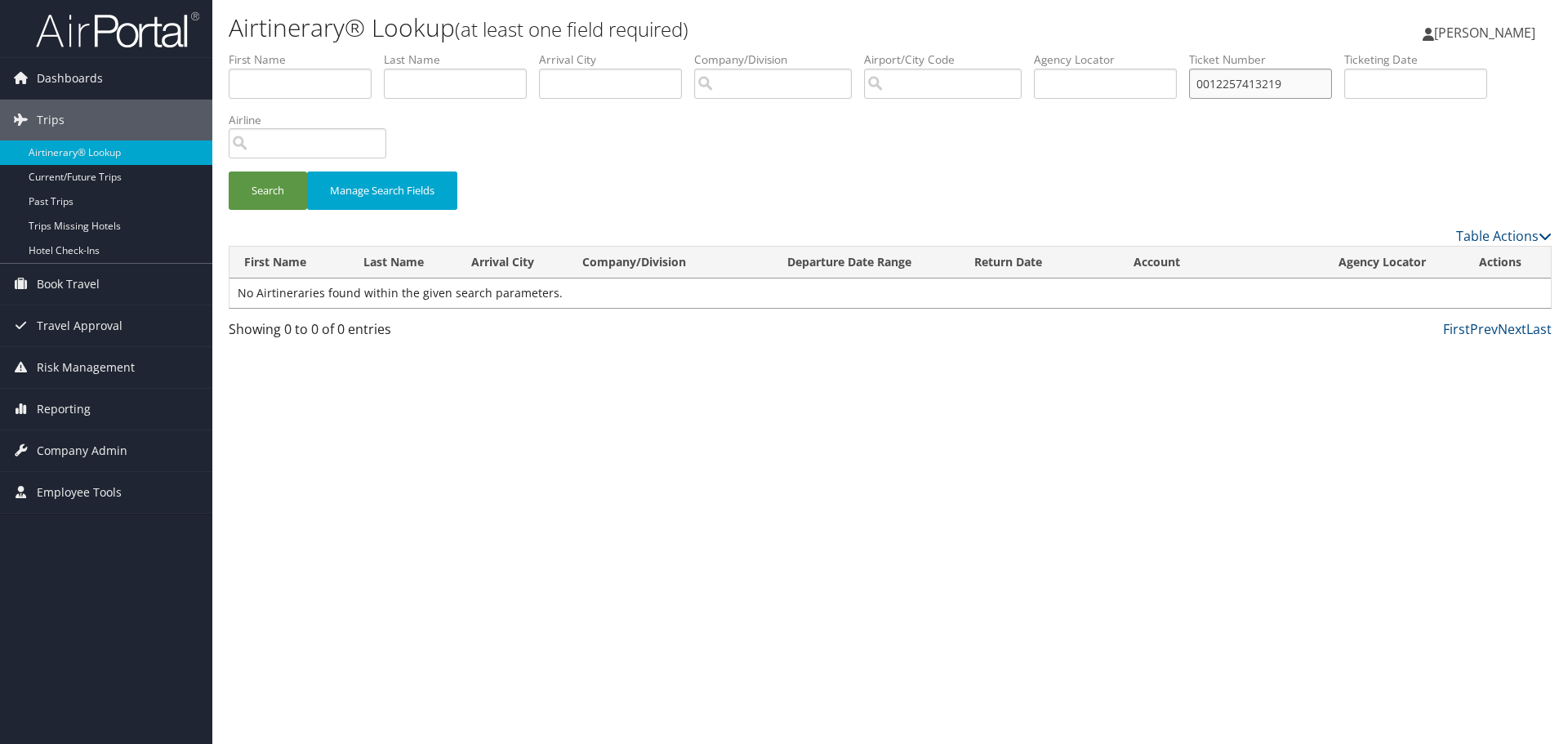
click at [229, 172] on button "Search" at bounding box center [268, 191] width 78 height 39
click at [1232, 83] on input "0012257413219" at bounding box center [1261, 84] width 143 height 30
paste input "text"
type input "2257413219"
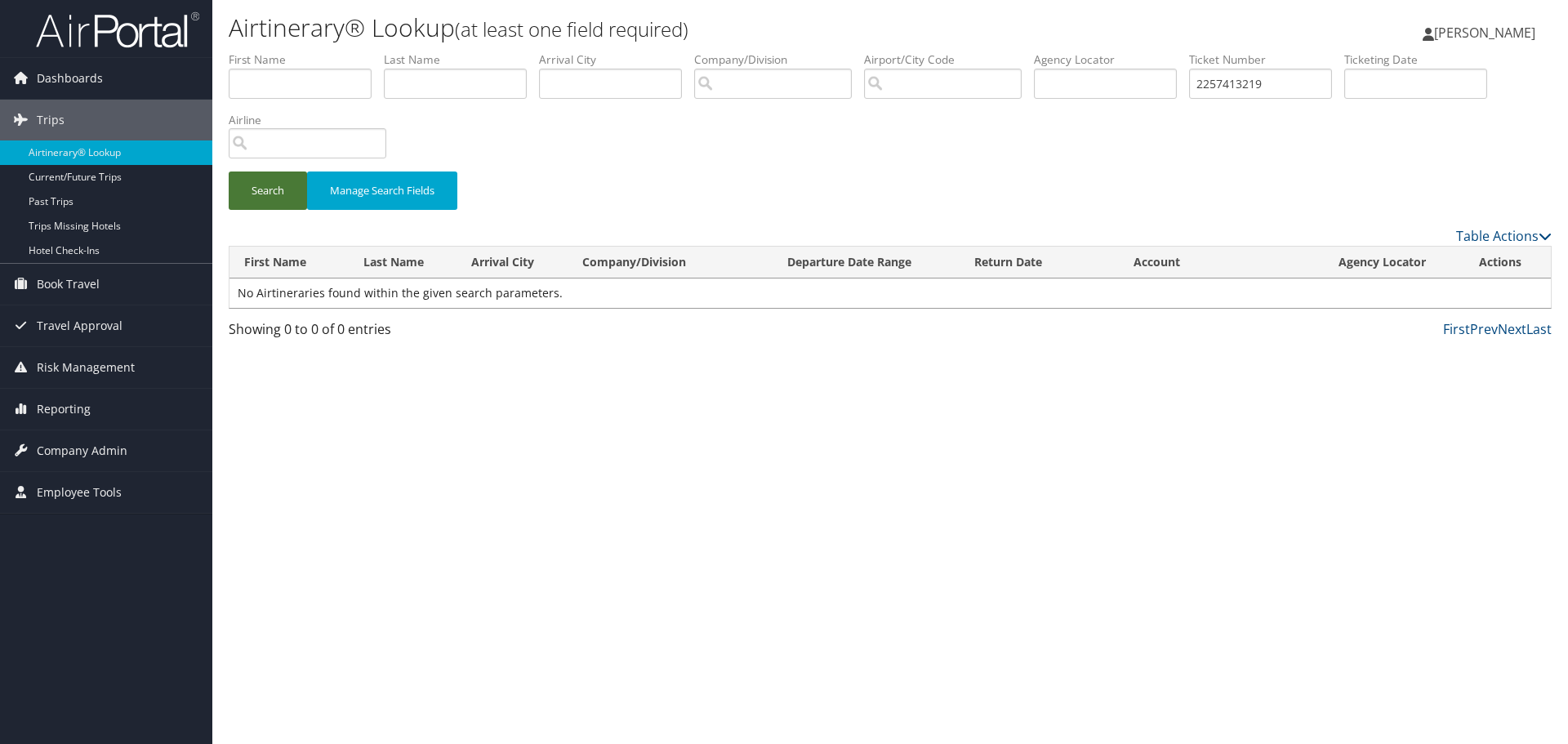
click at [279, 193] on button "Search" at bounding box center [268, 191] width 78 height 39
click at [271, 195] on button "Search" at bounding box center [268, 191] width 78 height 39
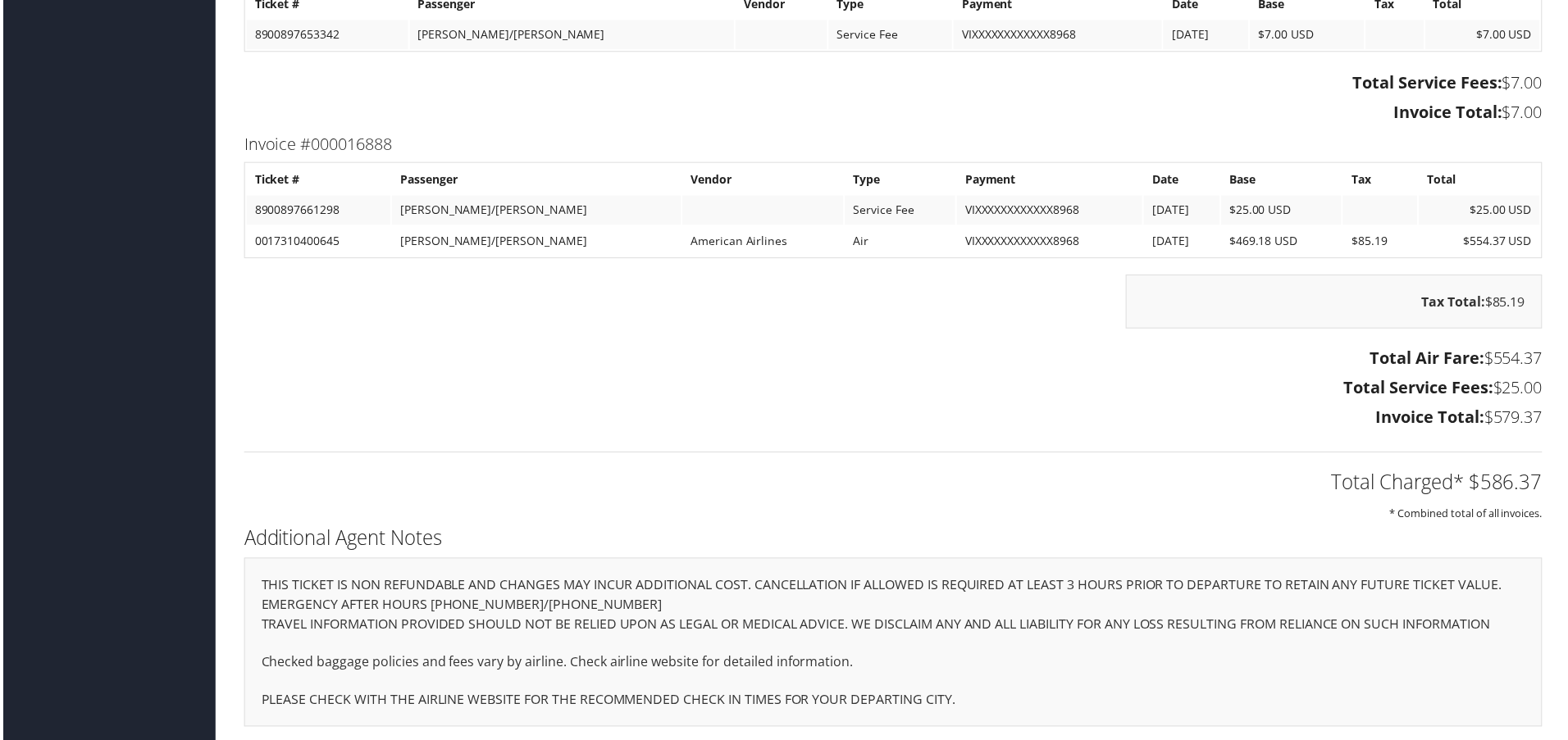
scroll to position [2383, 0]
